Goal: Task Accomplishment & Management: Manage account settings

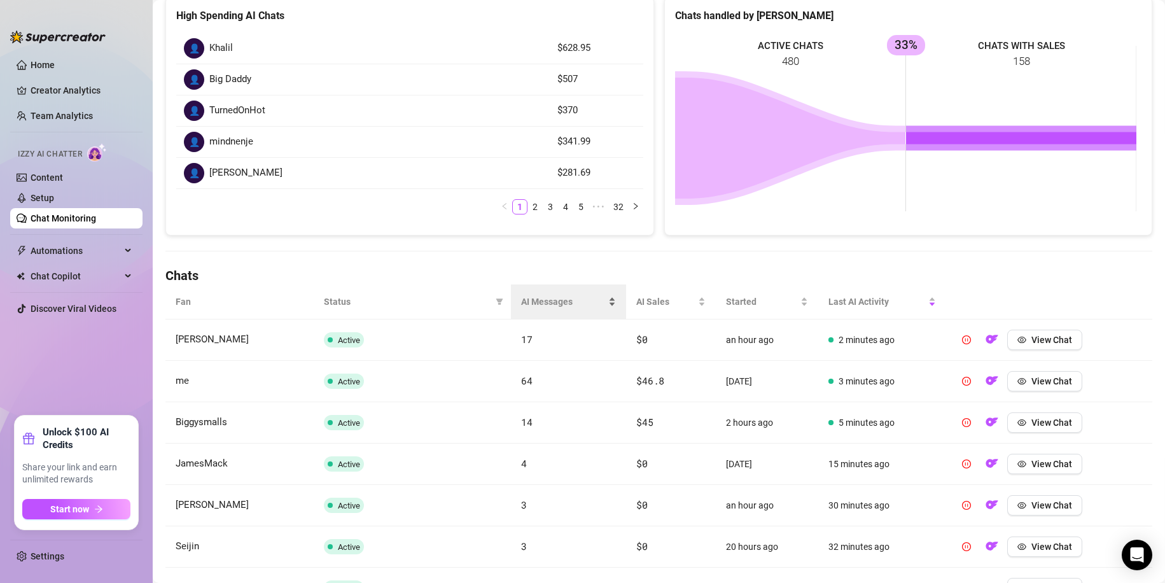
scroll to position [191, 0]
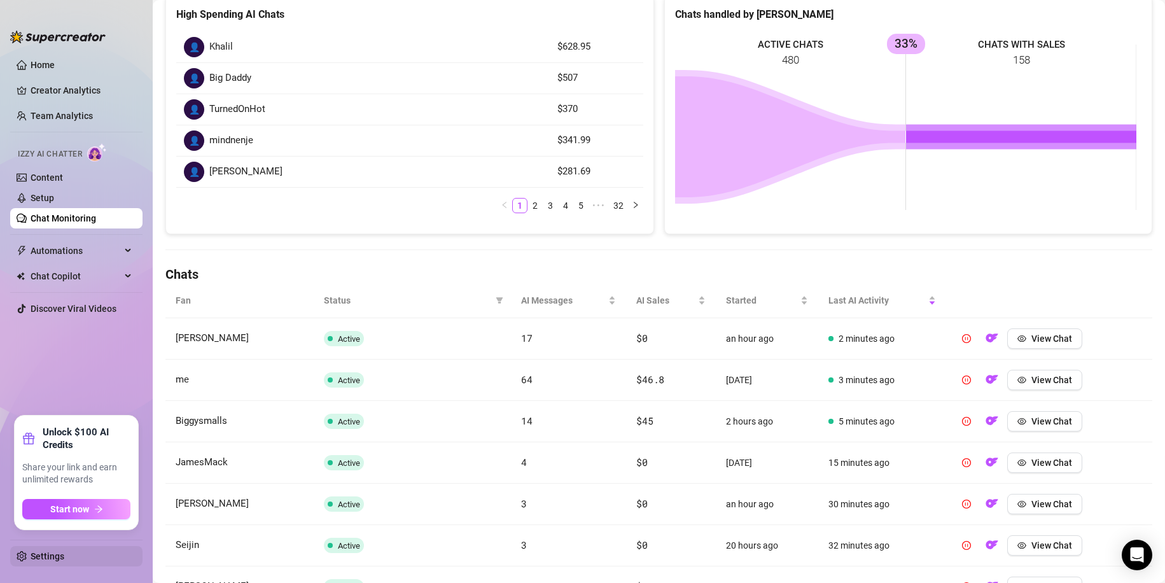
click at [33, 558] on link "Settings" at bounding box center [48, 556] width 34 height 10
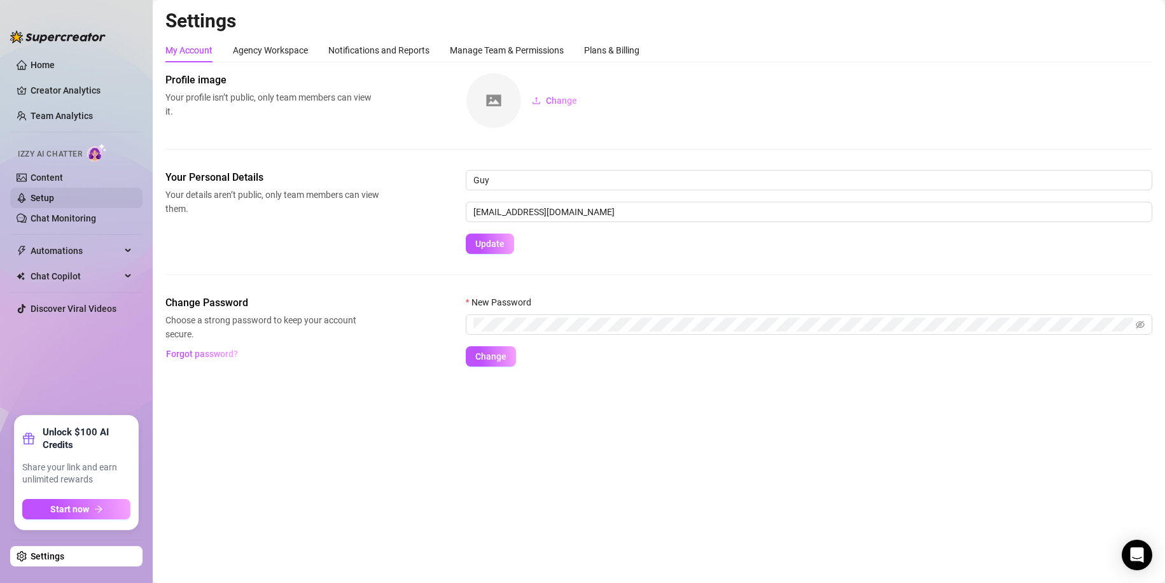
click at [54, 195] on link "Setup" at bounding box center [43, 198] width 24 height 10
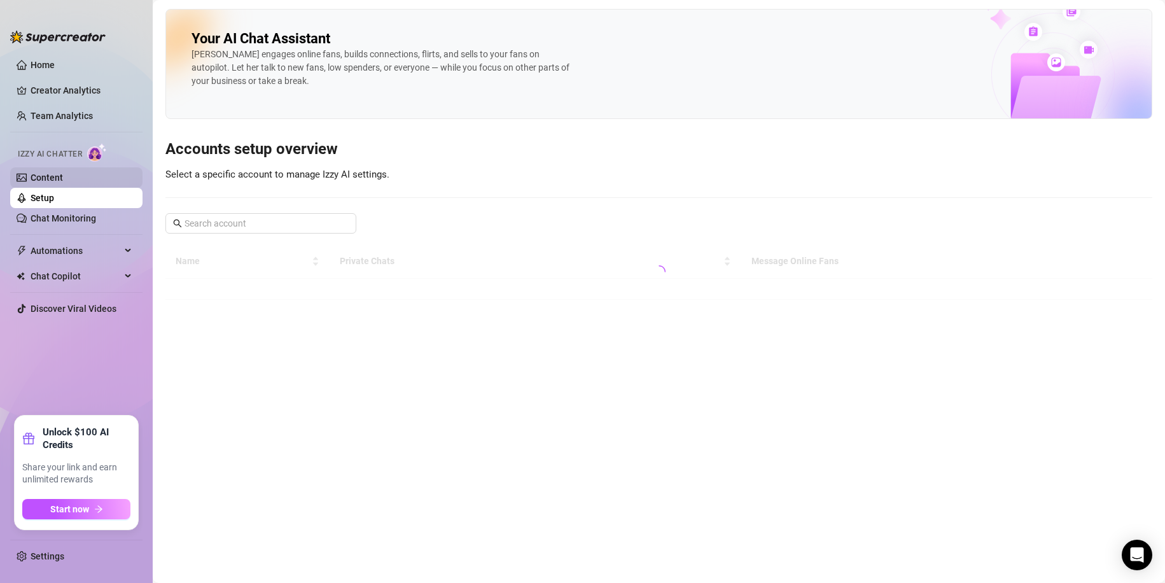
click at [50, 174] on link "Content" at bounding box center [47, 177] width 32 height 10
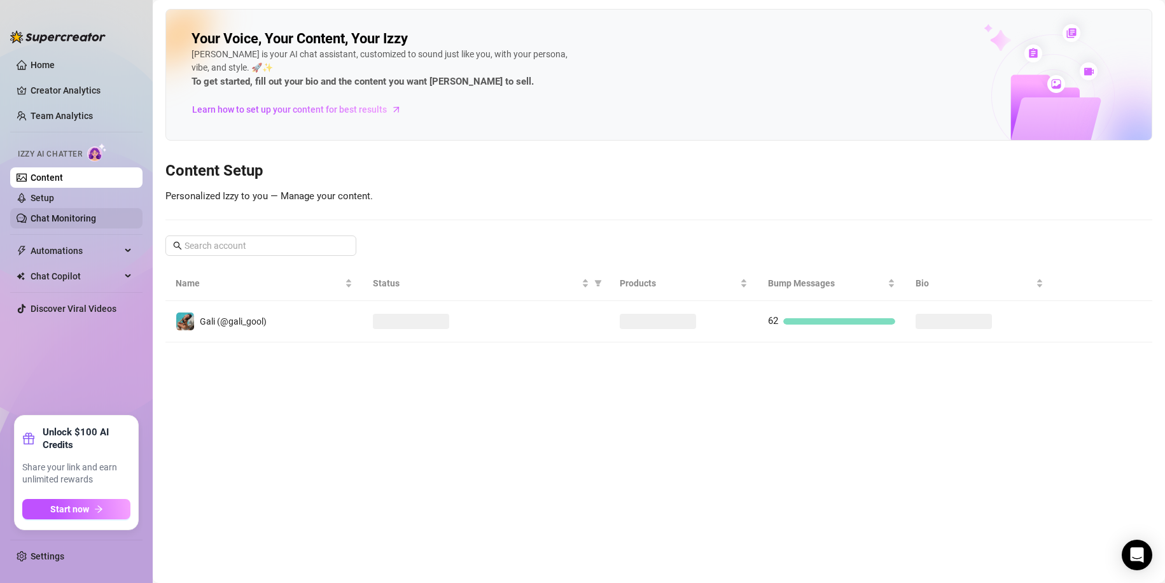
click at [70, 223] on link "Chat Monitoring" at bounding box center [64, 218] width 66 height 10
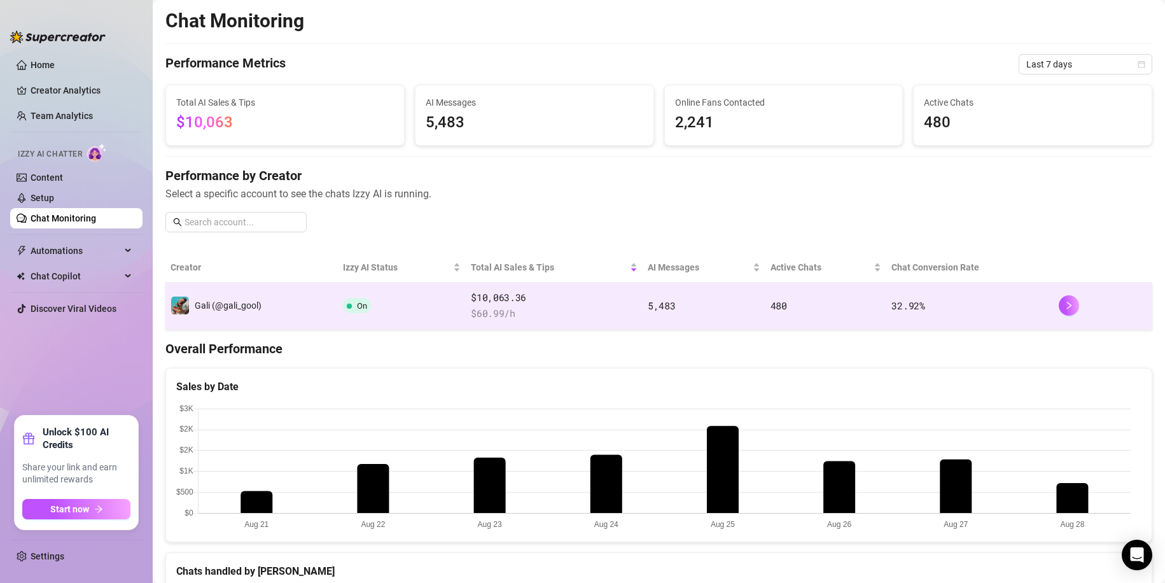
click at [327, 325] on td "Gali (@gali_gool)" at bounding box center [251, 306] width 172 height 47
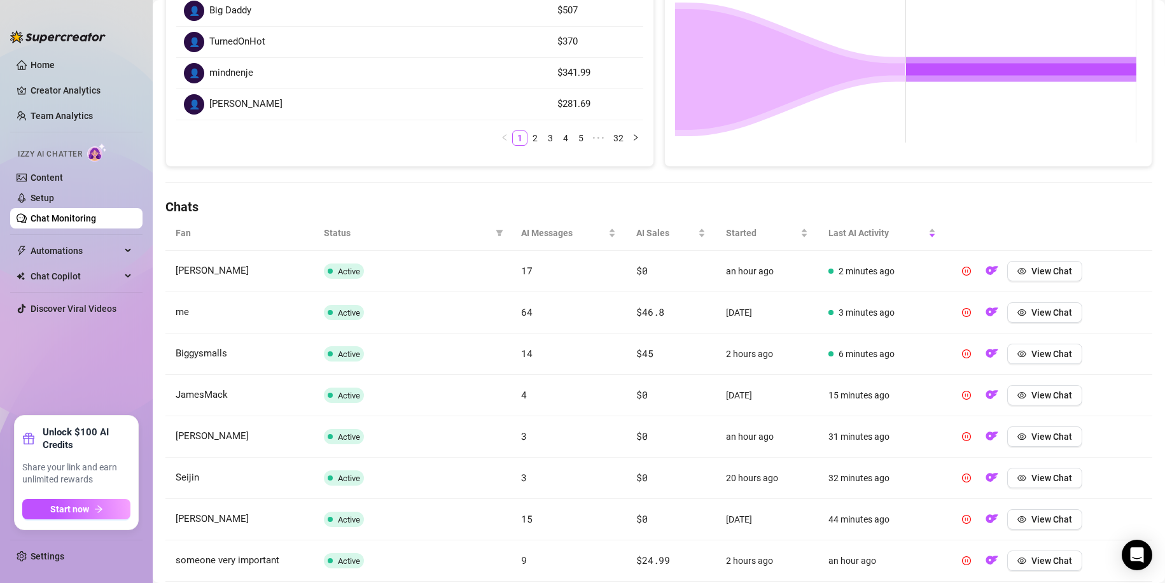
scroll to position [228, 0]
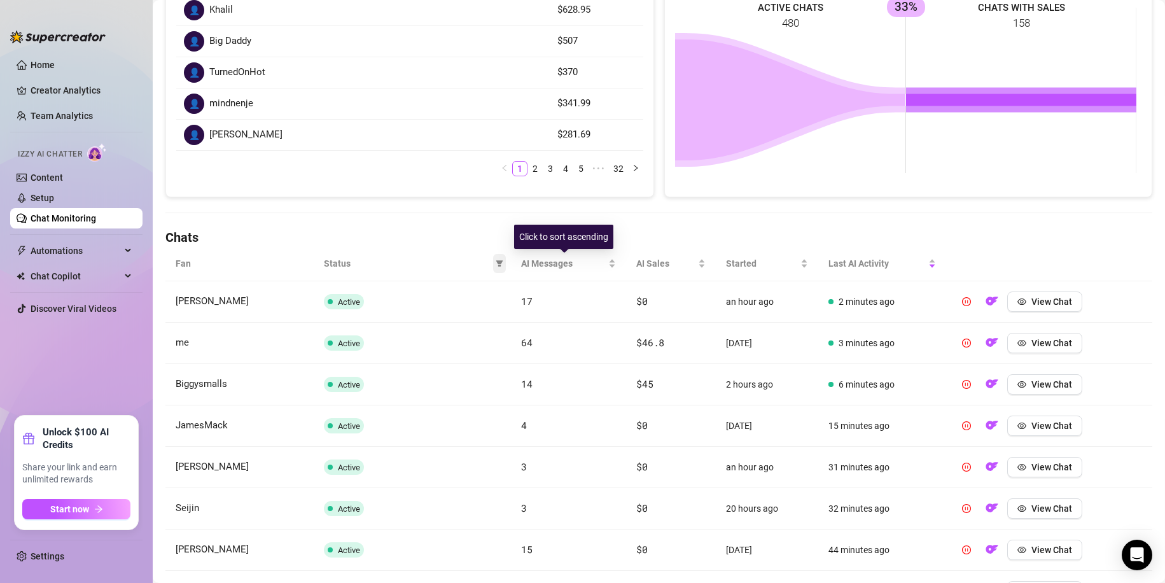
click at [495, 258] on span at bounding box center [499, 263] width 13 height 19
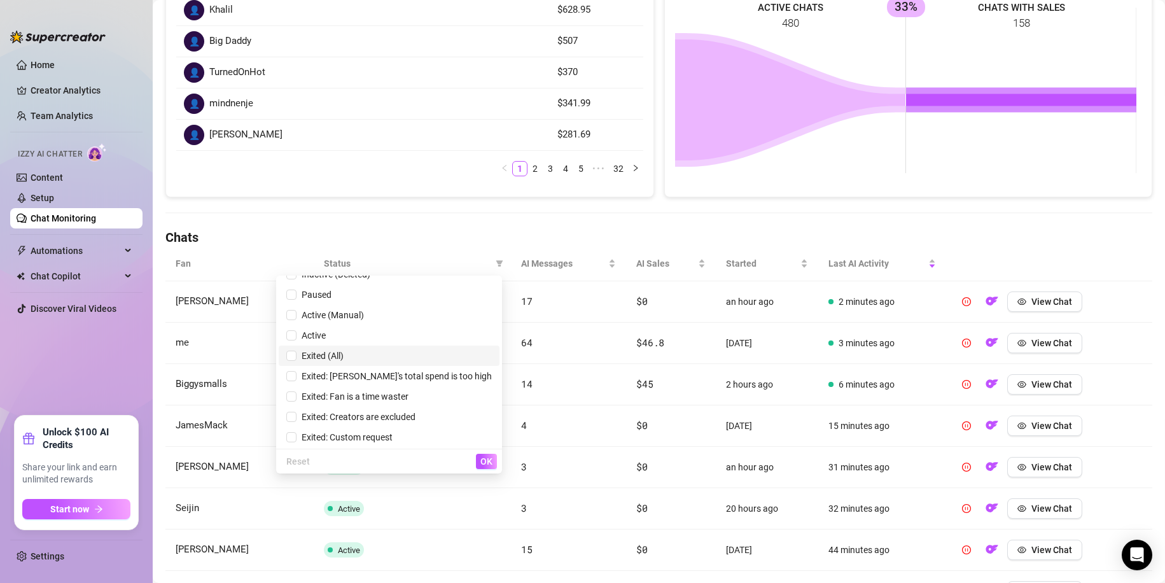
scroll to position [15, 0]
click at [421, 356] on span "Exited (All)" at bounding box center [389, 355] width 206 height 14
checkbox input "true"
click at [493, 465] on button "OK" at bounding box center [486, 461] width 21 height 15
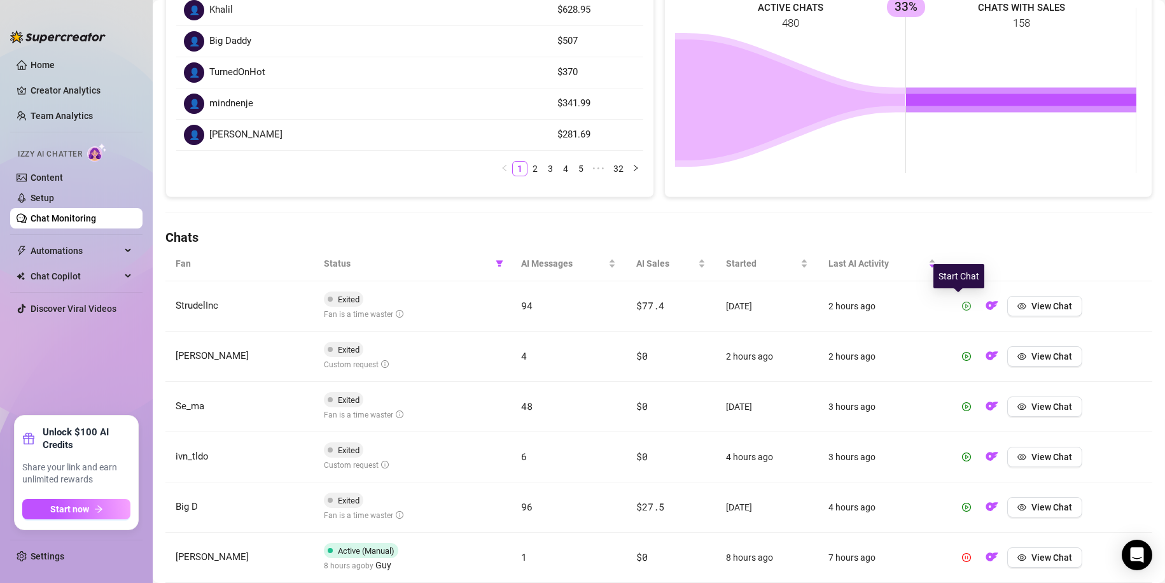
click at [964, 307] on button "button" at bounding box center [967, 306] width 20 height 20
click at [963, 351] on span "button" at bounding box center [966, 356] width 9 height 10
click at [959, 400] on button "button" at bounding box center [967, 407] width 20 height 20
click at [962, 462] on span "button" at bounding box center [966, 457] width 9 height 10
click at [962, 511] on icon "play-circle" at bounding box center [966, 507] width 9 height 9
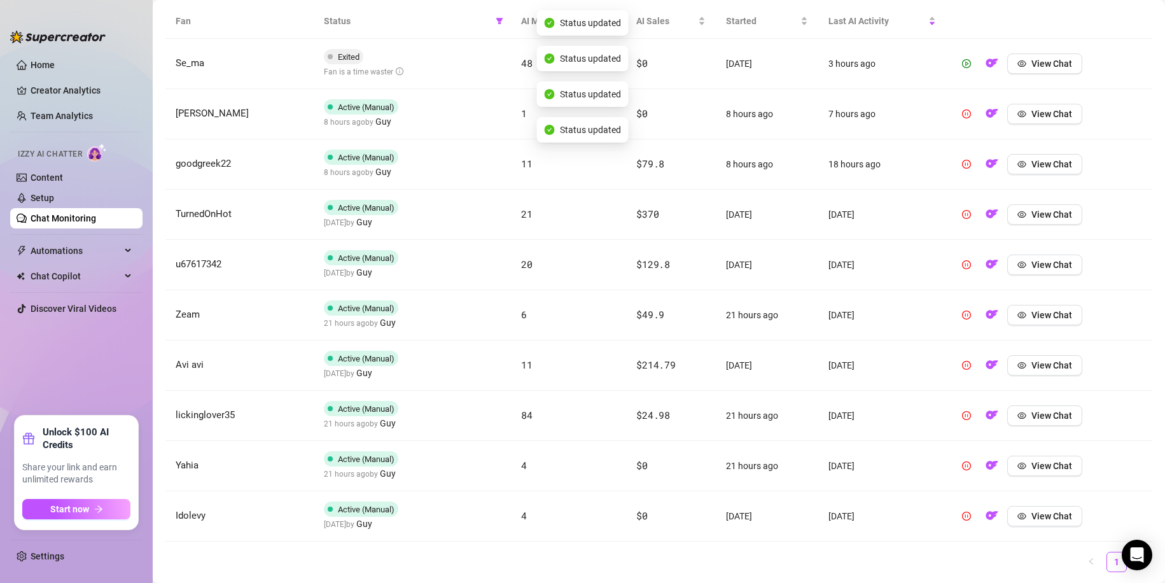
scroll to position [482, 0]
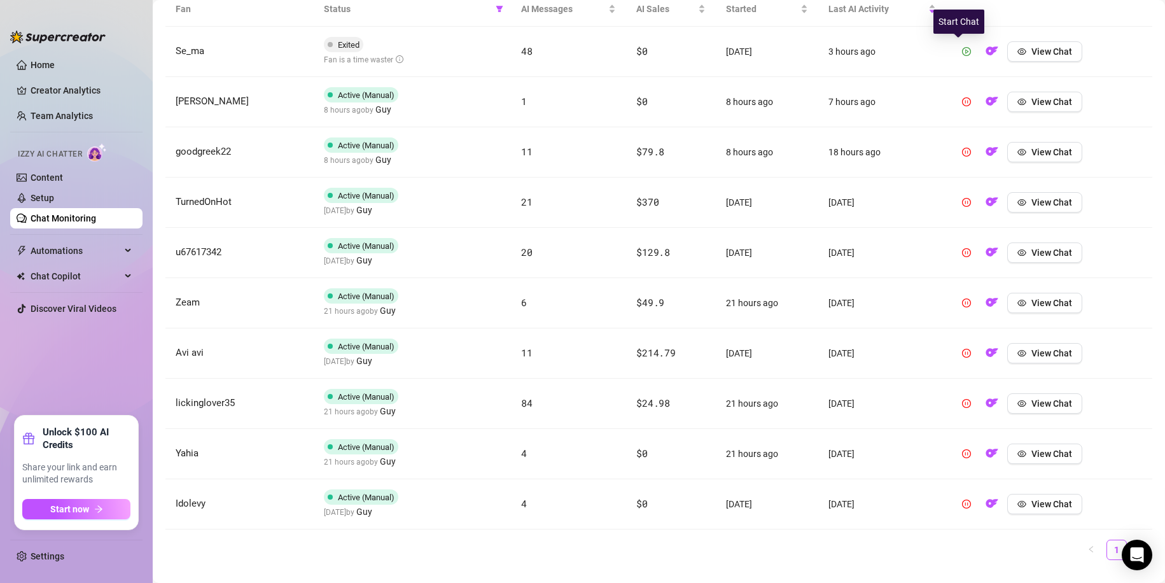
click at [962, 52] on icon "play-circle" at bounding box center [966, 51] width 9 height 9
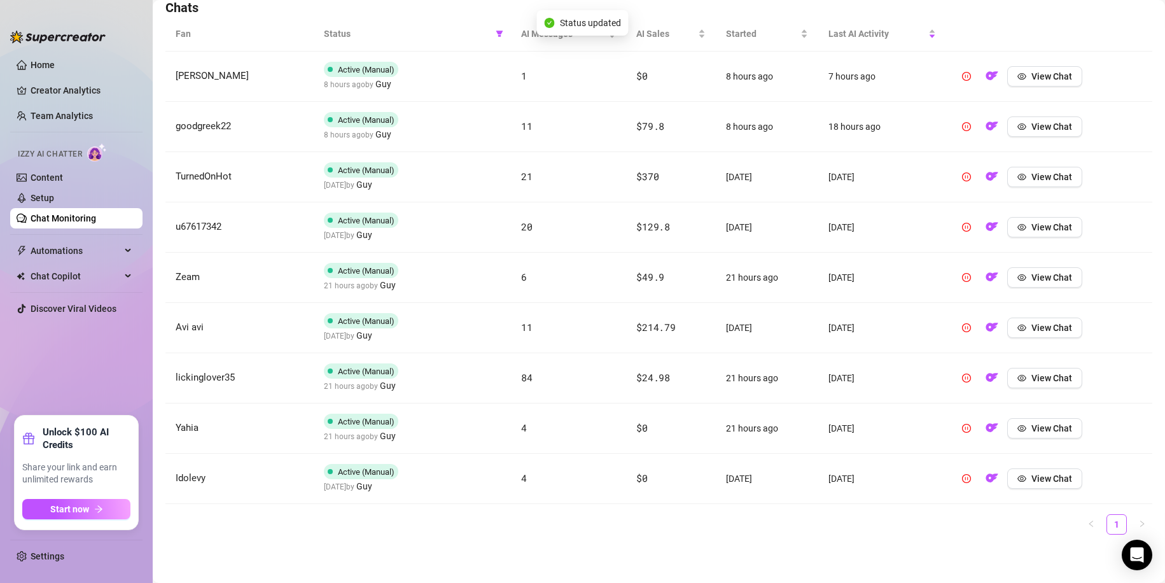
scroll to position [458, 0]
click at [1107, 524] on link "1" at bounding box center [1116, 524] width 19 height 19
